Goal: Book appointment/travel/reservation

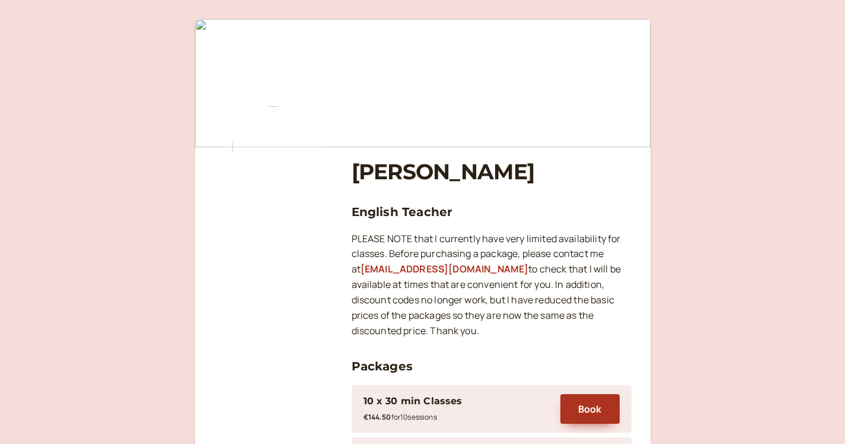
scroll to position [307, 0]
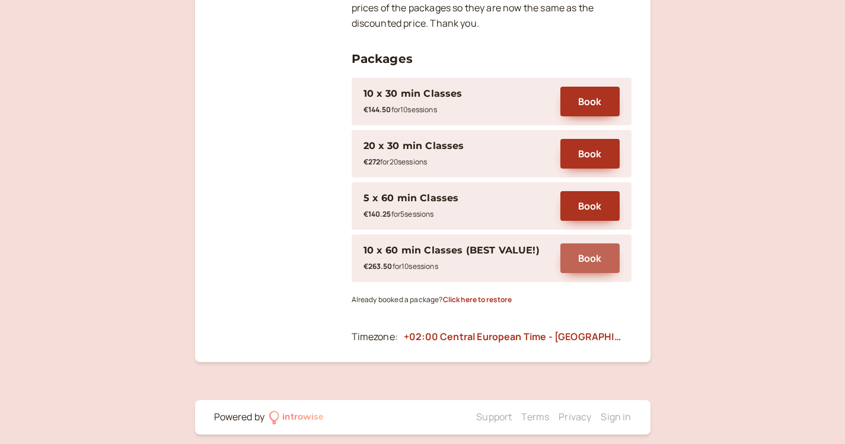
click at [592, 258] on button "Book" at bounding box center [589, 258] width 59 height 30
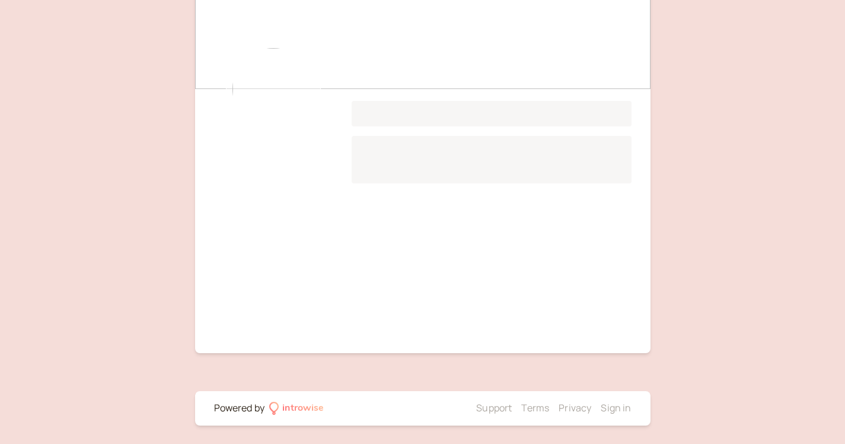
scroll to position [105, 0]
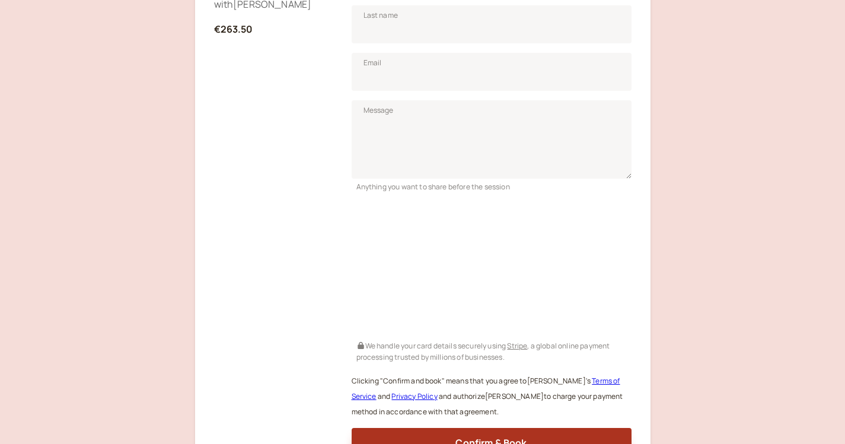
scroll to position [272, 0]
click at [631, 186] on div "Anything you want to share before the session" at bounding box center [492, 186] width 280 height 14
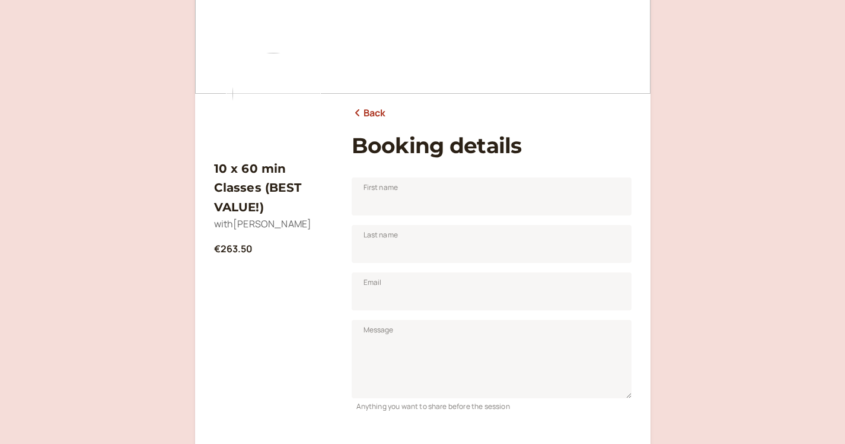
scroll to position [30, 0]
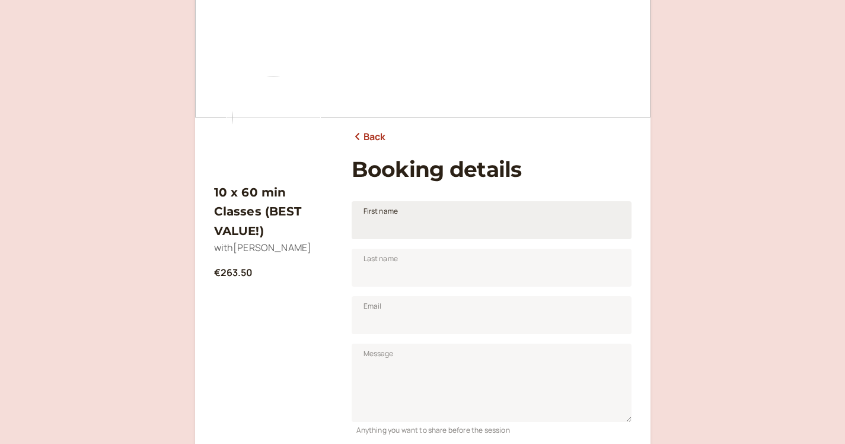
click at [371, 213] on span "First name" at bounding box center [380, 211] width 35 height 12
click at [371, 213] on input "First name" at bounding box center [492, 220] width 280 height 38
type input "[PERSON_NAME] [PERSON_NAME]"
type input "Teleuca"
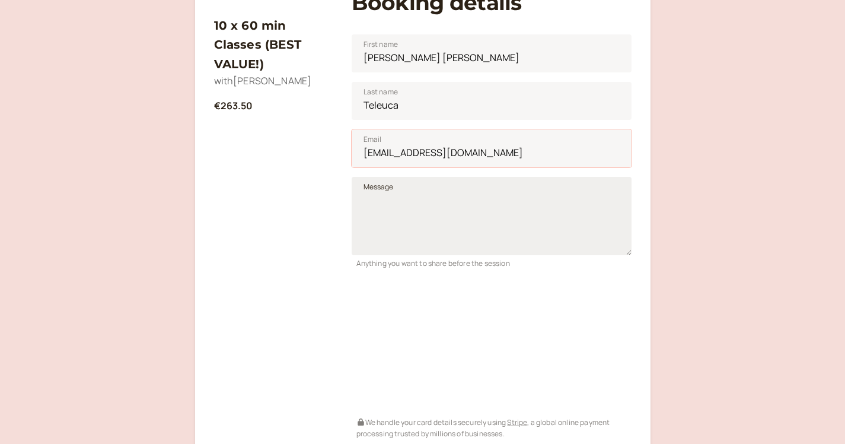
scroll to position [199, 0]
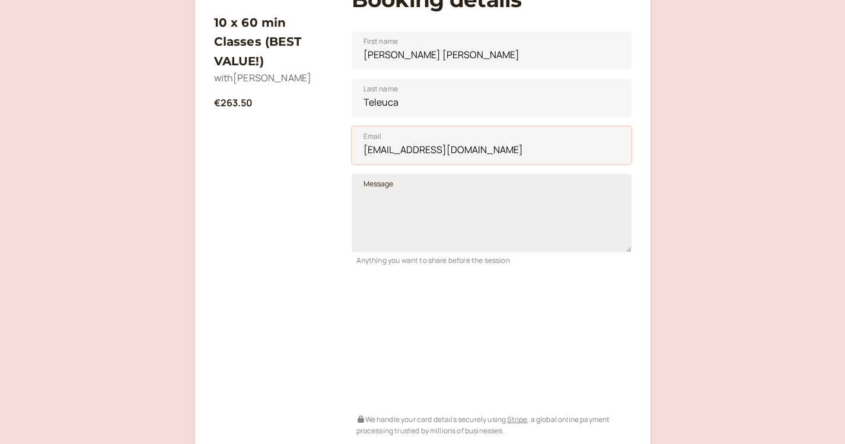
type input "[EMAIL_ADDRESS][DOMAIN_NAME]"
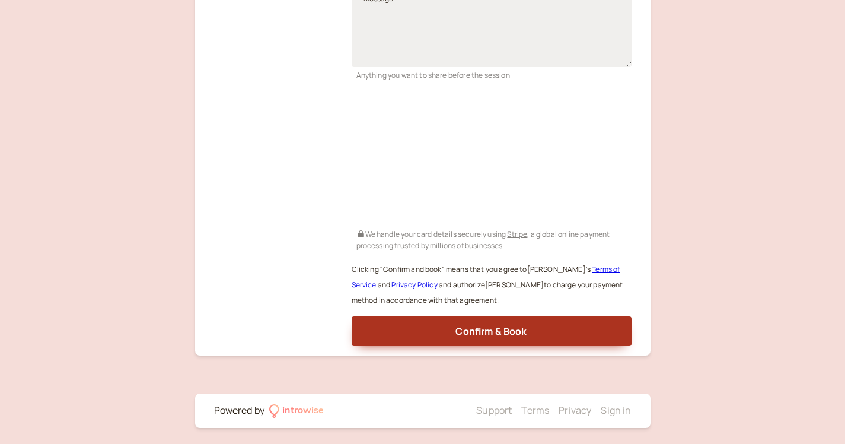
scroll to position [384, 0]
drag, startPoint x: 449, startPoint y: 383, endPoint x: 202, endPoint y: 272, distance: 271.8
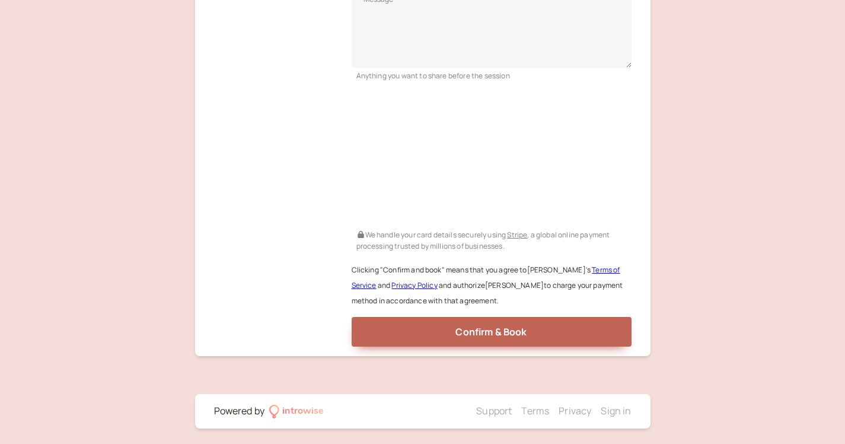
click at [473, 328] on span "Confirm & Book" at bounding box center [490, 331] width 71 height 13
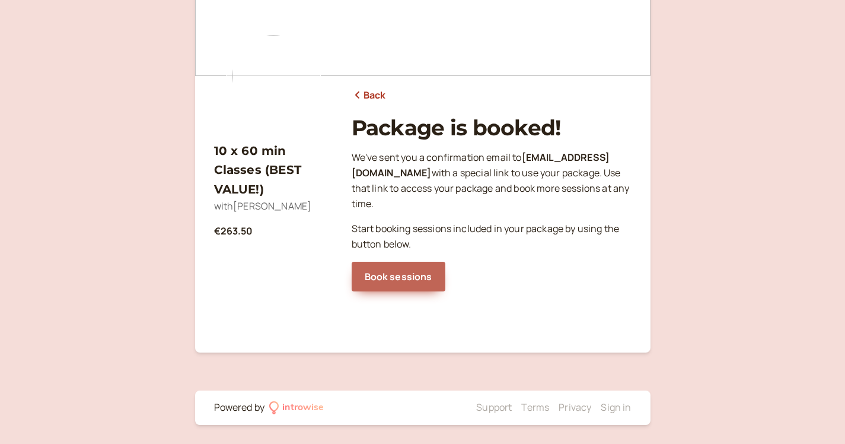
click at [396, 261] on link "Book sessions" at bounding box center [399, 276] width 94 height 30
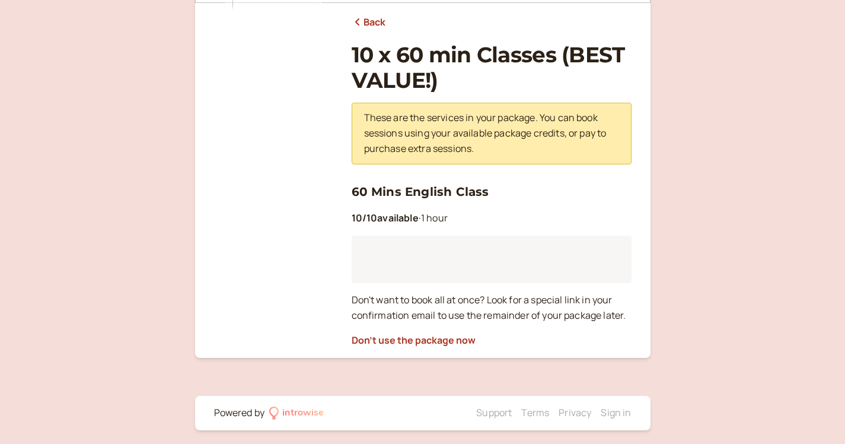
scroll to position [142, 0]
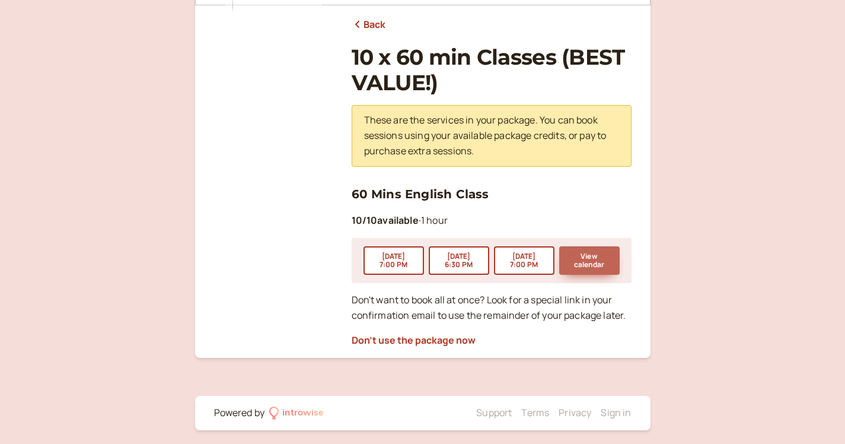
click at [595, 260] on button "View calendar" at bounding box center [589, 260] width 60 height 28
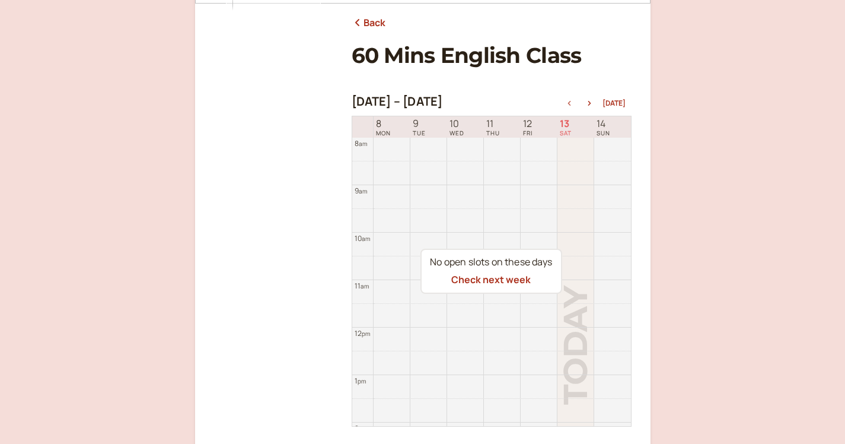
scroll to position [149, 0]
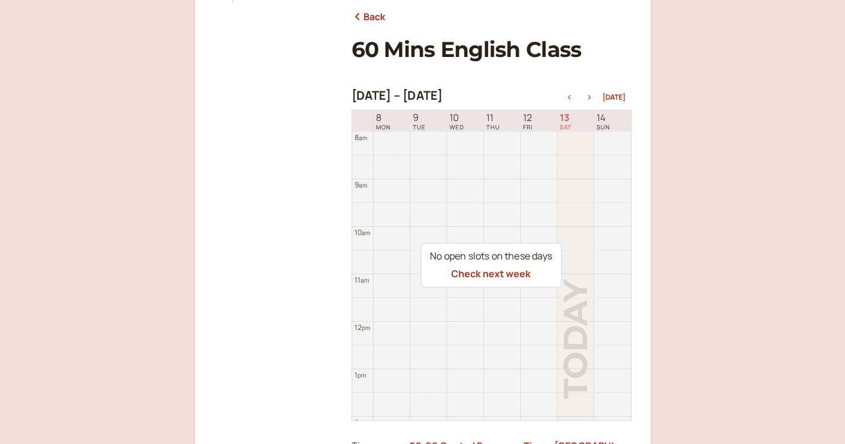
click at [592, 95] on icon "button" at bounding box center [589, 97] width 14 height 5
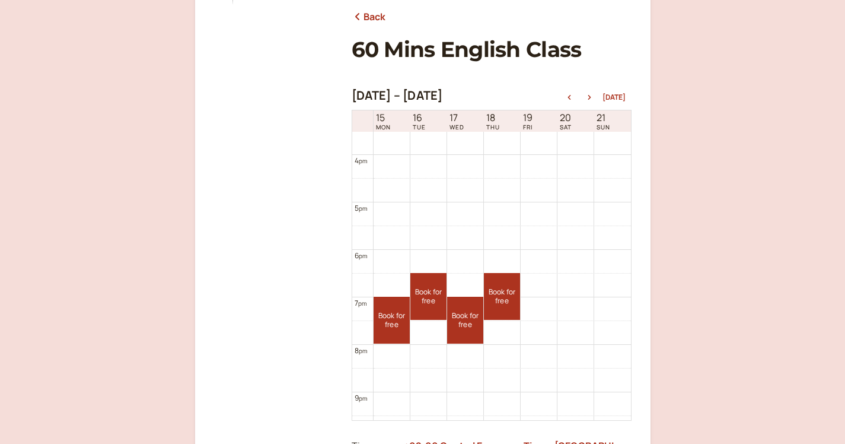
scroll to position [738, 0]
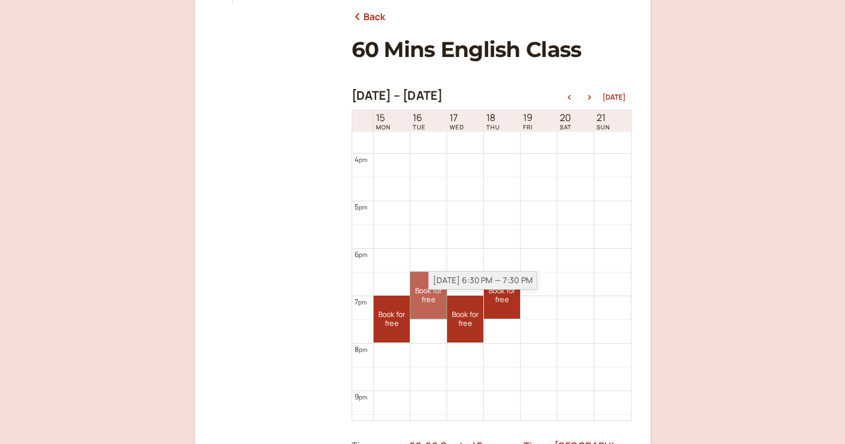
click at [429, 291] on link "Book for free free" at bounding box center [428, 295] width 36 height 47
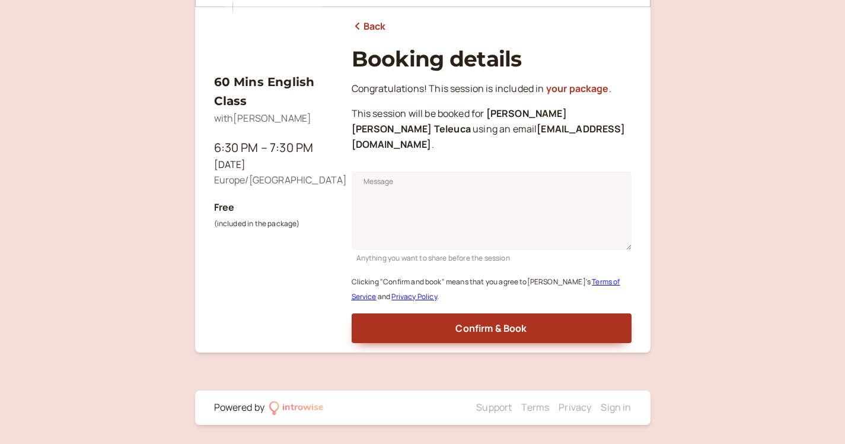
scroll to position [120, 0]
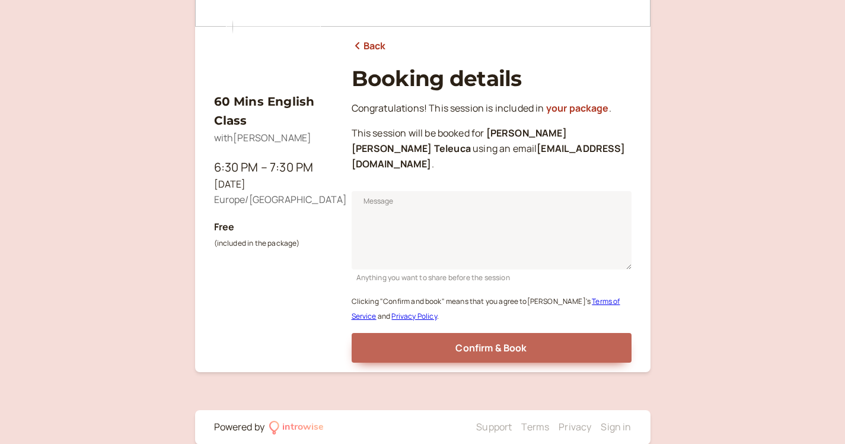
click at [438, 333] on button "Confirm & Book" at bounding box center [492, 348] width 280 height 30
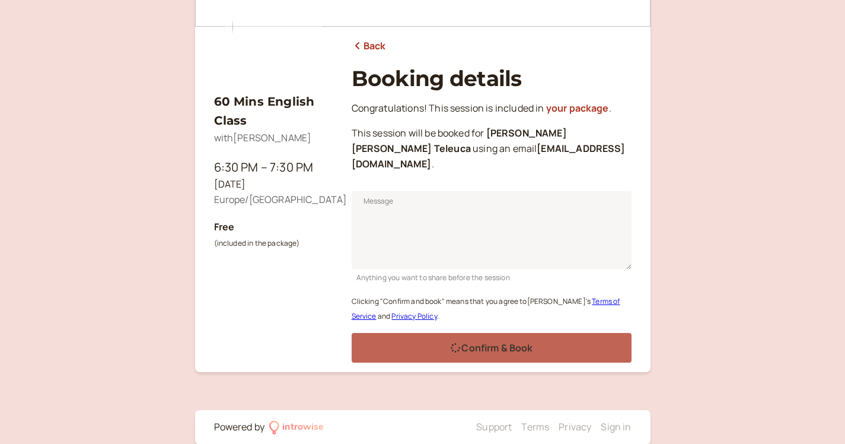
scroll to position [85, 0]
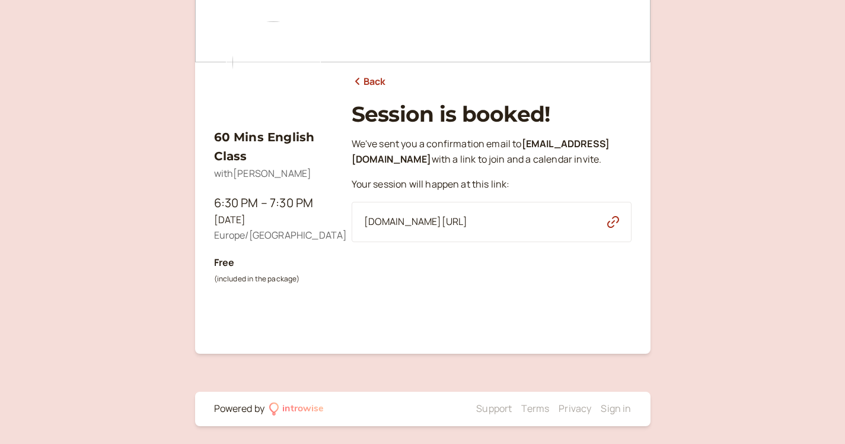
click at [377, 80] on link "Back" at bounding box center [369, 81] width 34 height 15
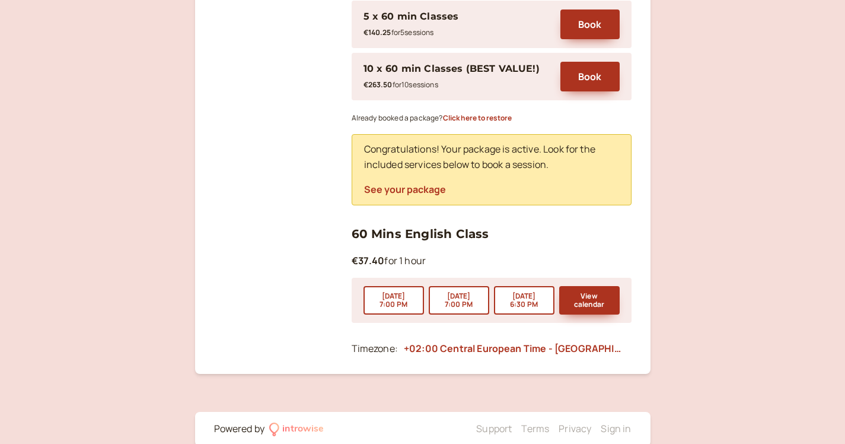
scroll to position [498, 0]
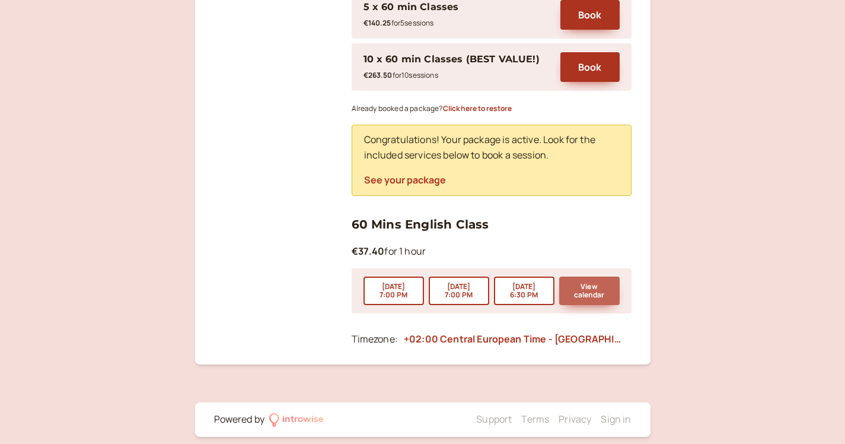
click at [606, 279] on button "View calendar" at bounding box center [589, 290] width 60 height 28
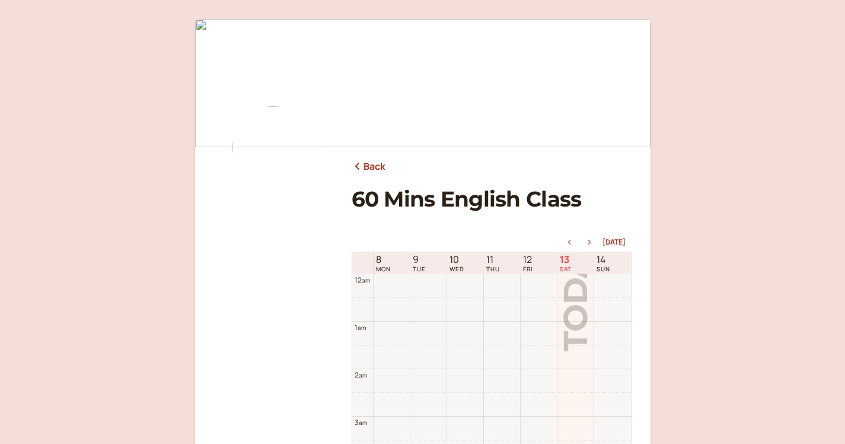
scroll to position [380, 0]
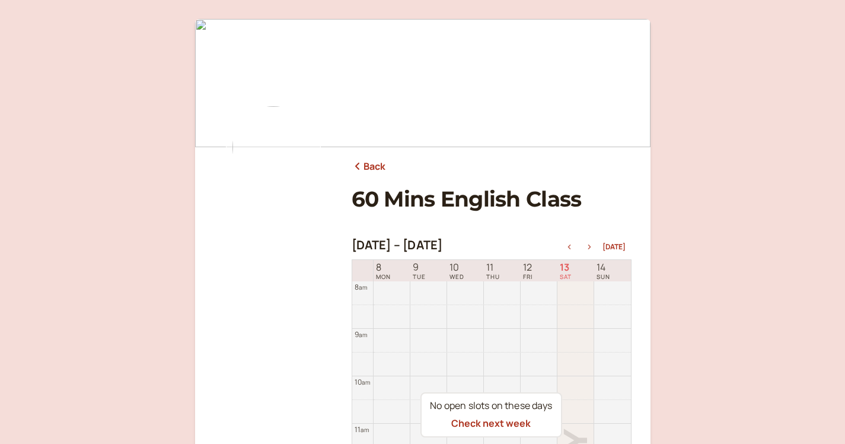
click at [591, 245] on icon "button" at bounding box center [589, 246] width 14 height 5
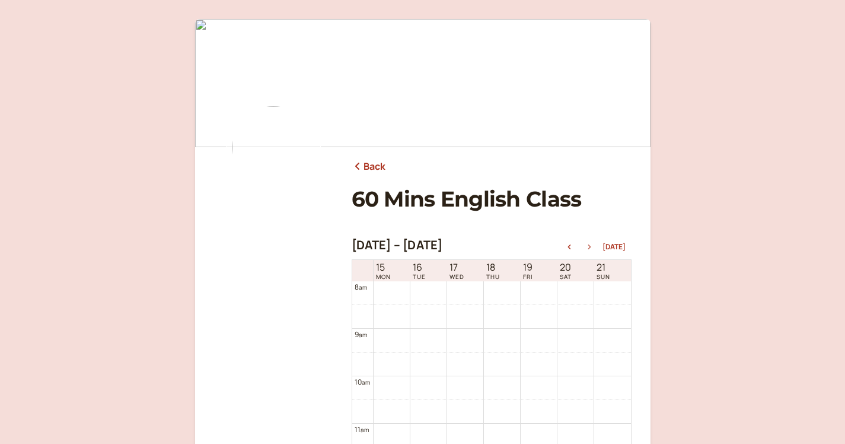
click at [591, 245] on icon "button" at bounding box center [589, 246] width 14 height 5
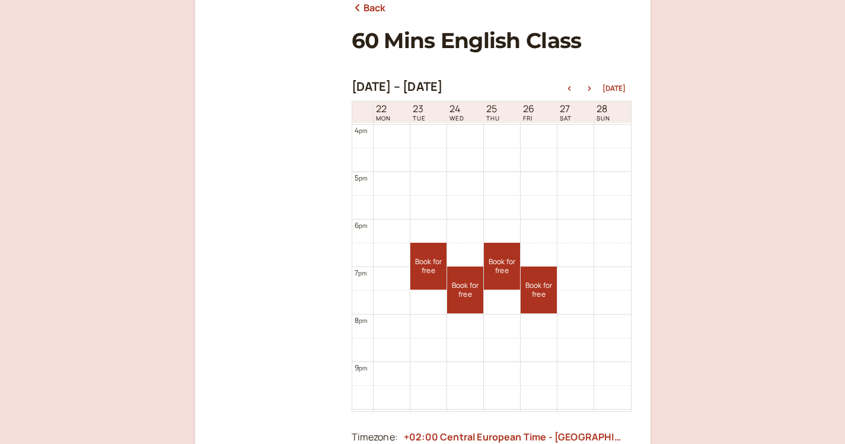
scroll to position [787, 0]
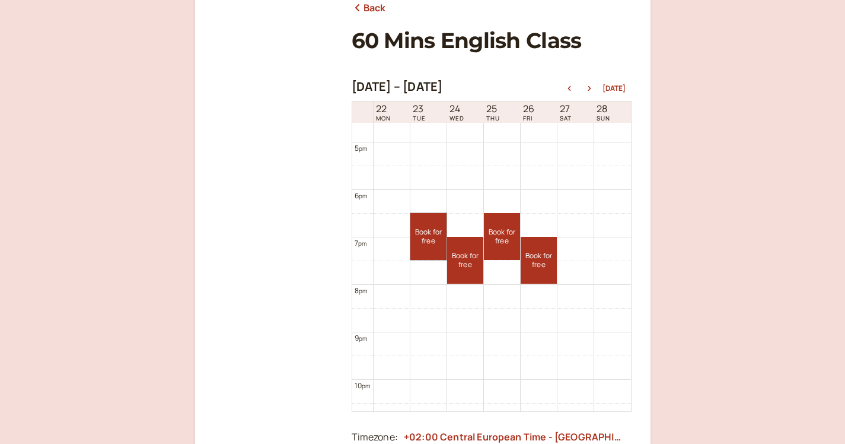
click at [425, 231] on link "Book for free free" at bounding box center [428, 236] width 36 height 47
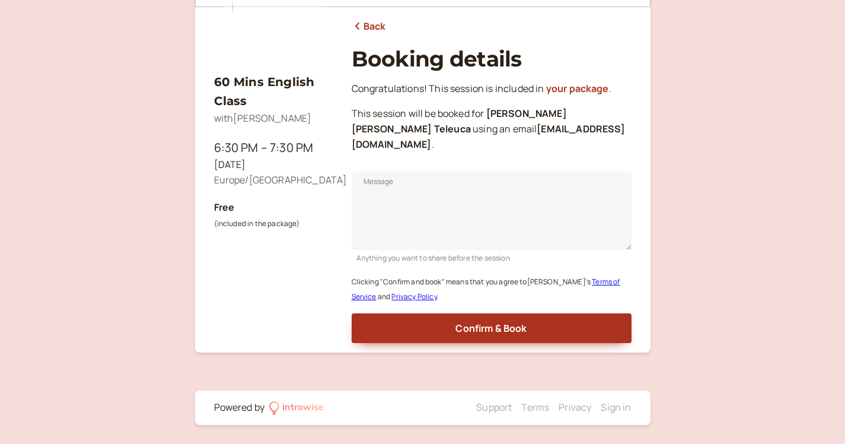
scroll to position [120, 0]
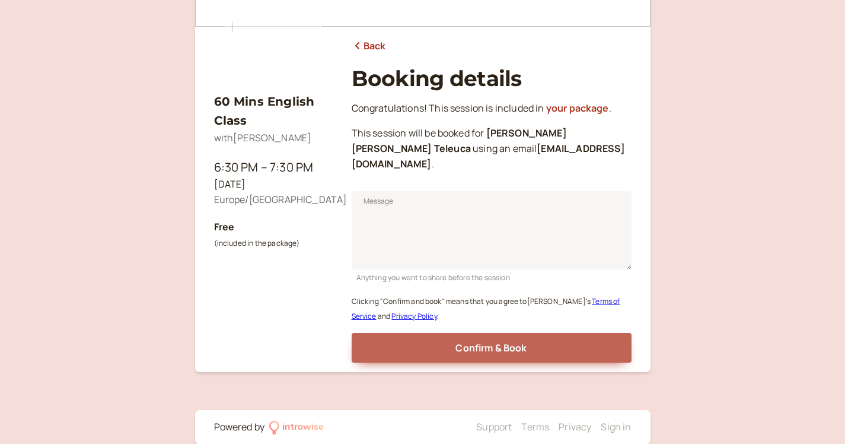
click at [470, 341] on span "Confirm & Book" at bounding box center [490, 347] width 71 height 13
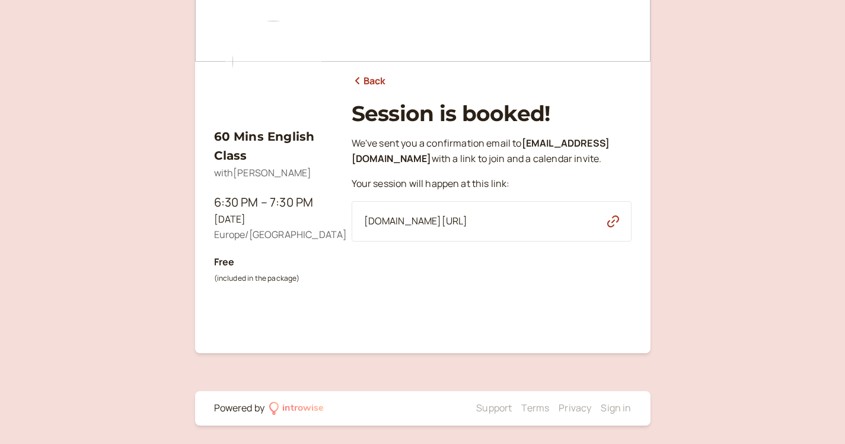
scroll to position [85, 0]
click at [371, 82] on link "Back" at bounding box center [369, 81] width 34 height 15
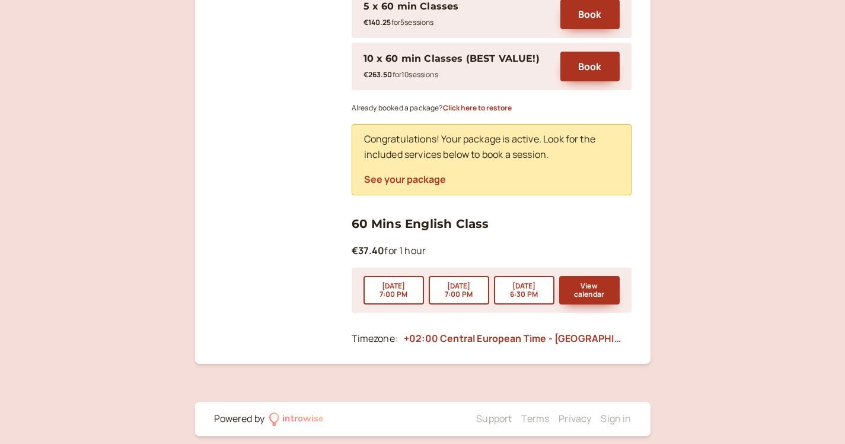
scroll to position [498, 0]
click at [432, 174] on button "See your package" at bounding box center [405, 179] width 82 height 11
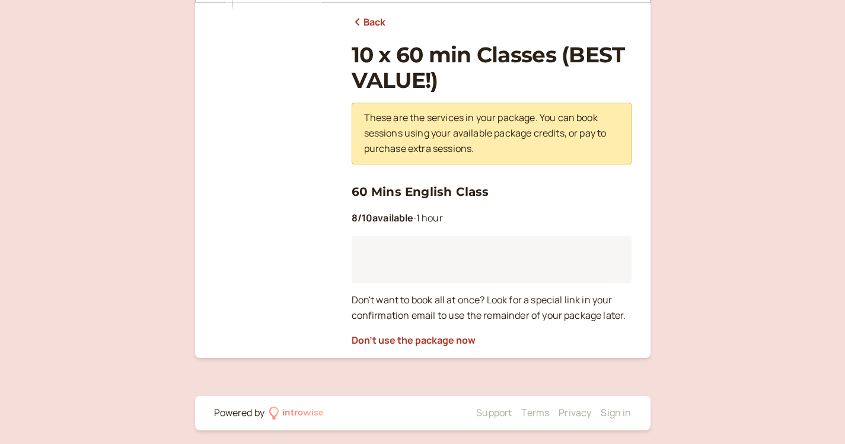
scroll to position [142, 0]
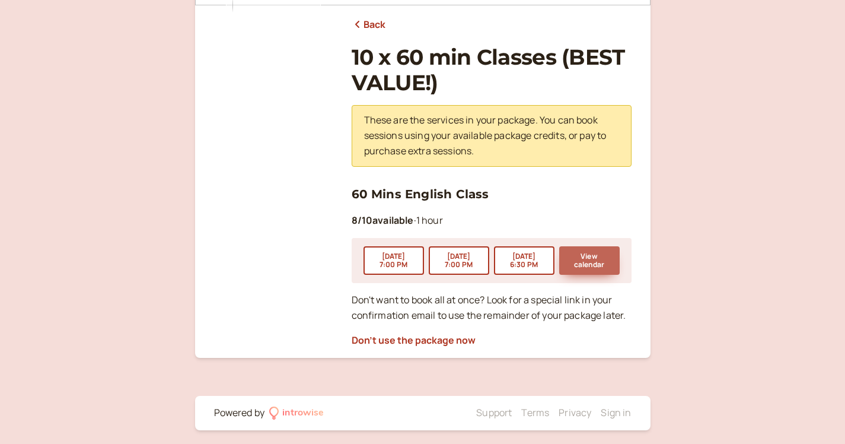
click at [595, 262] on button "View calendar" at bounding box center [589, 260] width 60 height 28
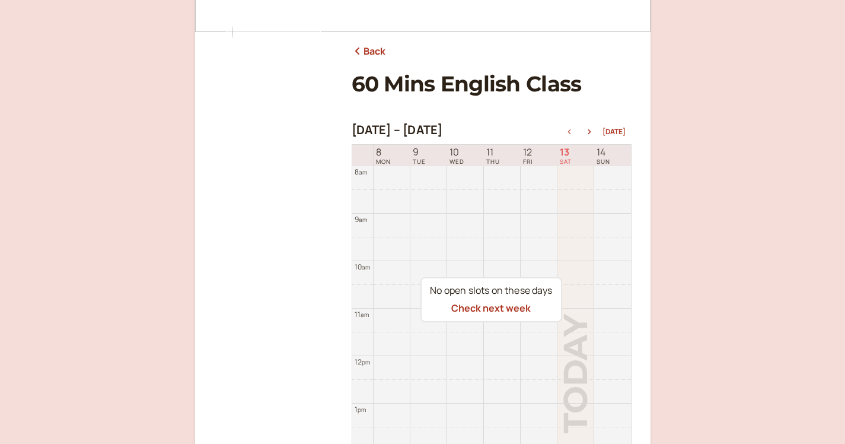
scroll to position [182, 0]
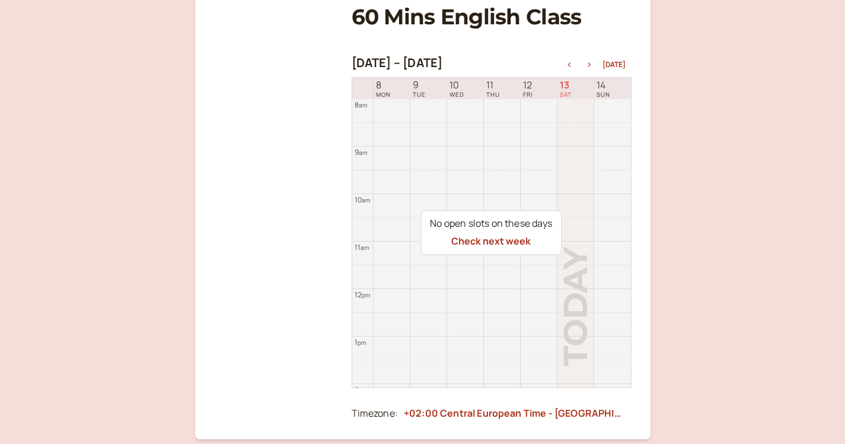
click at [592, 66] on button "button" at bounding box center [589, 64] width 14 height 8
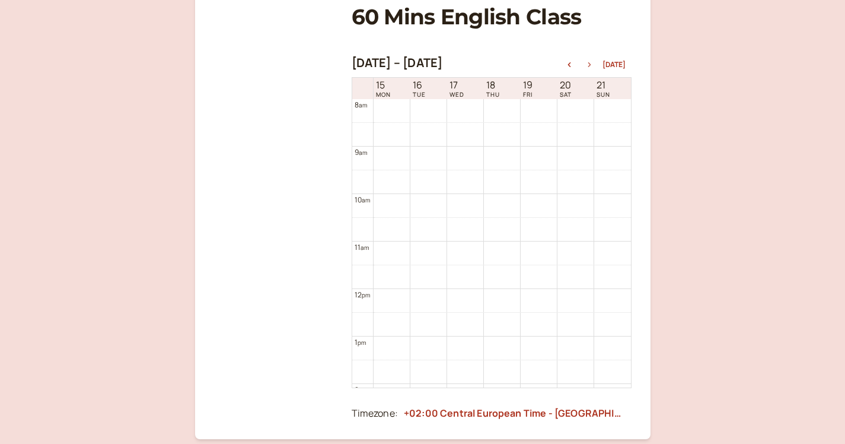
click at [592, 66] on icon "button" at bounding box center [589, 64] width 14 height 5
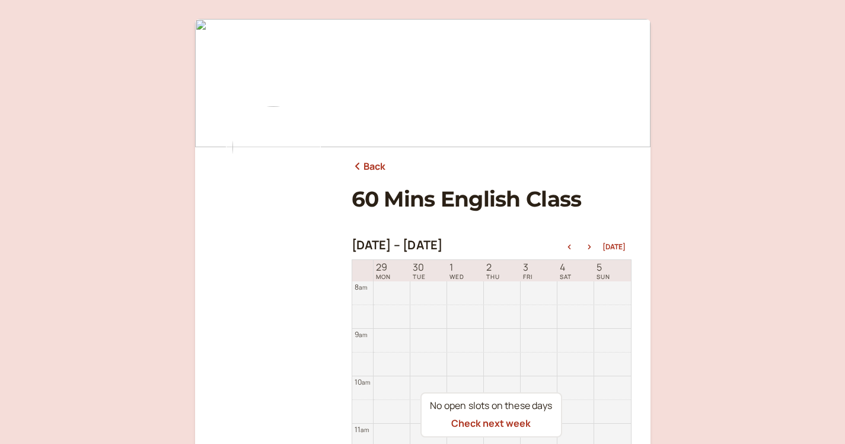
scroll to position [0, 0]
